Goal: Transaction & Acquisition: Purchase product/service

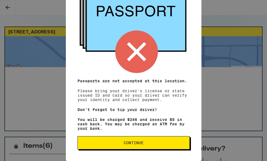
click at [149, 144] on span "Continue" at bounding box center [133, 143] width 103 height 4
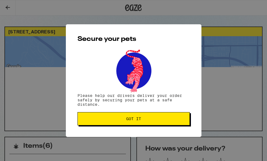
click at [184, 119] on span "Got it" at bounding box center [133, 119] width 103 height 4
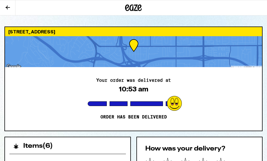
click at [134, 2] on div at bounding box center [133, 7] width 89 height 15
click at [137, 9] on icon at bounding box center [133, 8] width 17 height 10
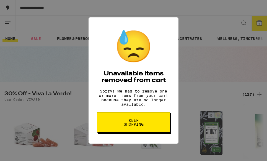
click at [152, 127] on button "Keep Shopping" at bounding box center [133, 122] width 73 height 20
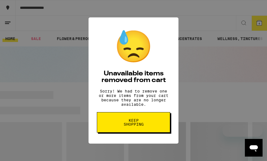
click at [152, 131] on button "Keep Shopping" at bounding box center [133, 122] width 73 height 20
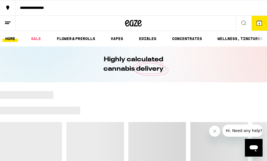
click at [257, 24] on icon at bounding box center [259, 22] width 5 height 5
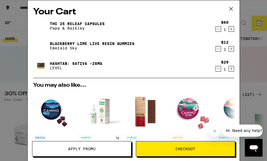
click at [249, 79] on div "Your Cart THC 25 Releaf Capsules Papa & Barkley $60 1 Blackberry Lime Live Resi…" at bounding box center [133, 80] width 267 height 161
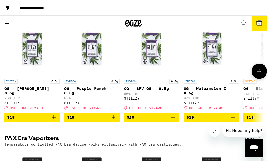
scroll to position [1189, 0]
